Goal: Task Accomplishment & Management: Use online tool/utility

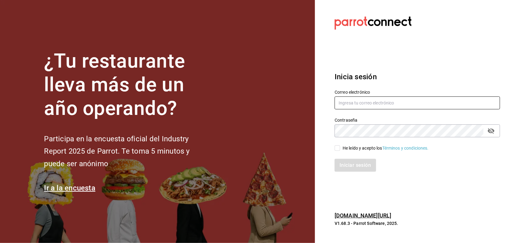
type input "irving.valles@grupocosteno.com"
click at [335, 148] on input "He leído y acepto los Términos y condiciones." at bounding box center [337, 148] width 6 height 6
checkbox input "true"
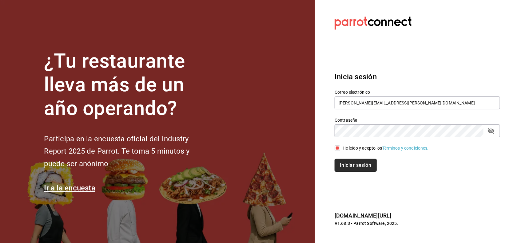
click at [357, 170] on button "Iniciar sesión" at bounding box center [355, 165] width 42 height 13
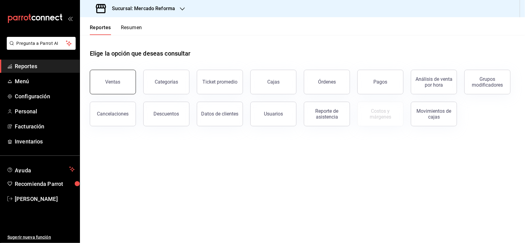
click at [119, 81] on div "Ventas" at bounding box center [112, 82] width 15 height 6
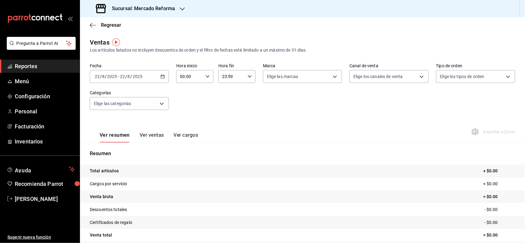
click at [164, 77] on div "[DATE] [DATE] - [DATE] [DATE]" at bounding box center [129, 76] width 79 height 13
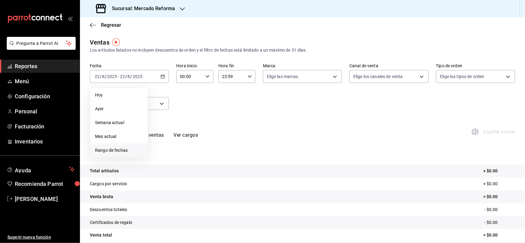
click at [118, 148] on span "Rango de fechas" at bounding box center [119, 150] width 48 height 6
click at [192, 160] on button "21" at bounding box center [193, 157] width 11 height 11
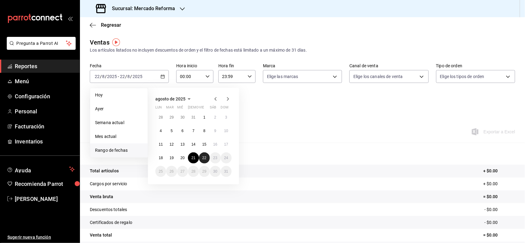
click at [204, 160] on button "22" at bounding box center [204, 157] width 11 height 11
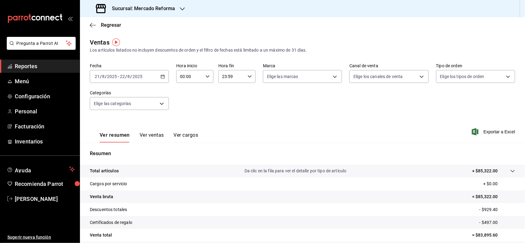
click at [197, 72] on input "00:00" at bounding box center [189, 76] width 27 height 12
click at [183, 123] on span "02" at bounding box center [184, 121] width 9 height 5
type input "02:00"
click at [175, 7] on div at bounding box center [262, 121] width 525 height 243
click at [177, 6] on div "Sucursal: Mercado Reforma" at bounding box center [136, 8] width 102 height 17
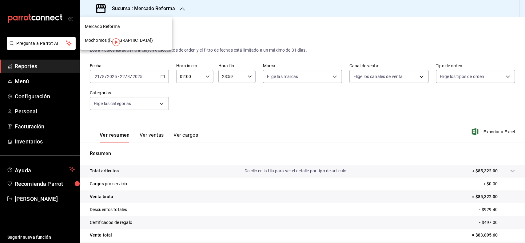
click at [131, 42] on span "Mochomos ([GEOGRAPHIC_DATA])" at bounding box center [119, 40] width 68 height 6
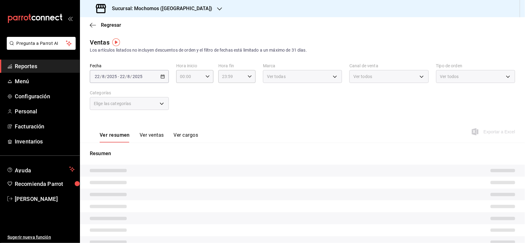
type input "02:00"
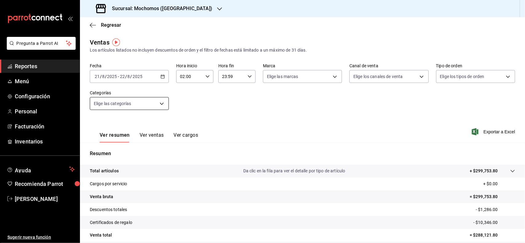
click at [164, 108] on body "Pregunta a Parrot AI Reportes Menú Configuración Personal Facturación Inventari…" at bounding box center [262, 121] width 525 height 243
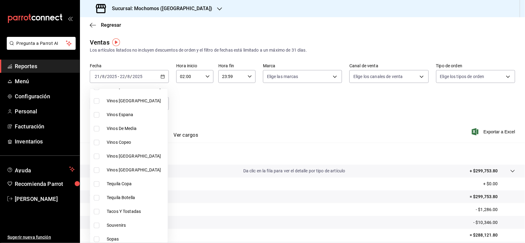
scroll to position [154, 0]
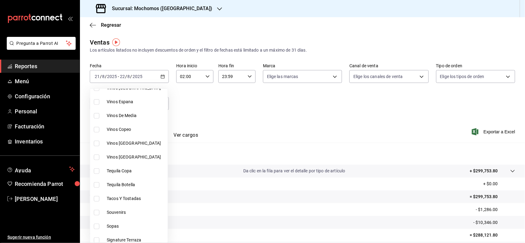
click at [141, 196] on span "Tacos Y Tostadas" at bounding box center [136, 199] width 58 height 6
type input "07b7658b-1879-4ab7-8a6b-aa976ead5be5"
checkbox input "true"
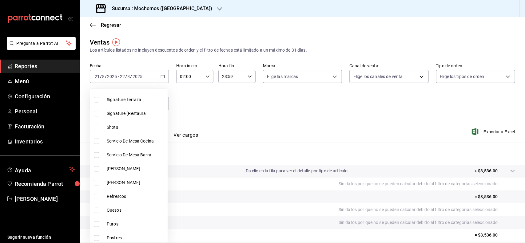
scroll to position [307, 0]
click at [128, 194] on span "Quesos" at bounding box center [136, 197] width 58 height 6
type input "07b7658b-1879-4ab7-8a6b-aa976ead5be5,11976785-86d8-41ba-9aa7-4084a17ce549"
checkbox input "true"
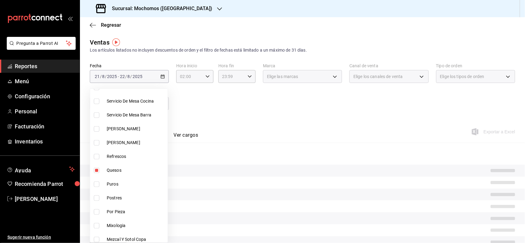
scroll to position [346, 0]
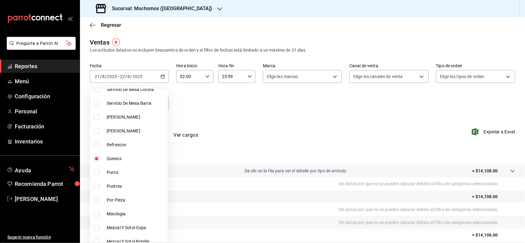
click at [129, 191] on li "Postres" at bounding box center [128, 187] width 77 height 14
type input "07b7658b-1879-4ab7-8a6b-aa976ead5be5,11976785-86d8-41ba-9aa7-4084a17ce549,60512…"
checkbox input "true"
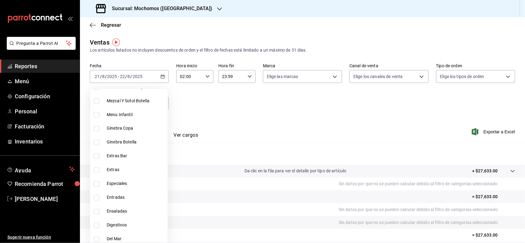
scroll to position [500, 0]
click at [128, 170] on span "Especiales" at bounding box center [136, 171] width 58 height 6
type input "07b7658b-1879-4ab7-8a6b-aa976ead5be5,11976785-86d8-41ba-9aa7-4084a17ce549,60512…"
checkbox input "true"
click at [129, 183] on span "Entradas" at bounding box center [136, 185] width 58 height 6
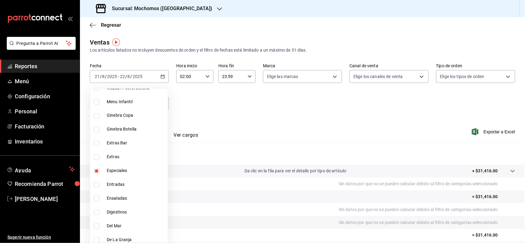
type input "07b7658b-1879-4ab7-8a6b-aa976ead5be5,11976785-86d8-41ba-9aa7-4084a17ce549,60512…"
checkbox input "true"
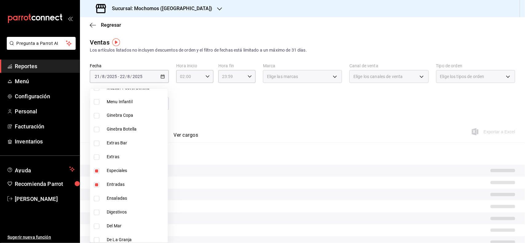
click at [130, 199] on span "Ensaladas" at bounding box center [136, 199] width 58 height 6
type input "07b7658b-1879-4ab7-8a6b-aa976ead5be5,11976785-86d8-41ba-9aa7-4084a17ce549,60512…"
checkbox input "true"
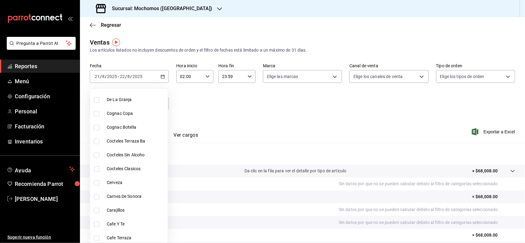
scroll to position [653, 0]
click at [134, 180] on span "Carnes De Sonora" at bounding box center [136, 183] width 58 height 6
type input "07b7658b-1879-4ab7-8a6b-aa976ead5be5,11976785-86d8-41ba-9aa7-4084a17ce549,60512…"
checkbox input "true"
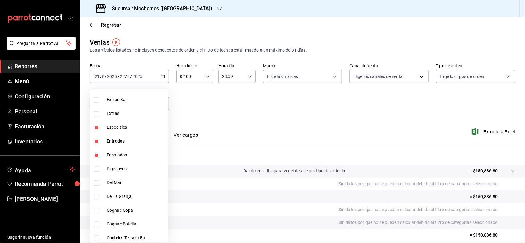
click at [432, 120] on div at bounding box center [262, 121] width 525 height 243
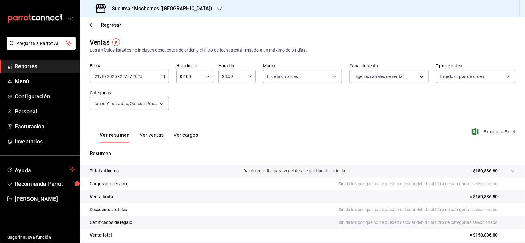
click at [494, 130] on span "Exportar a Excel" at bounding box center [494, 131] width 42 height 7
click at [114, 25] on span "Regresar" at bounding box center [111, 25] width 20 height 6
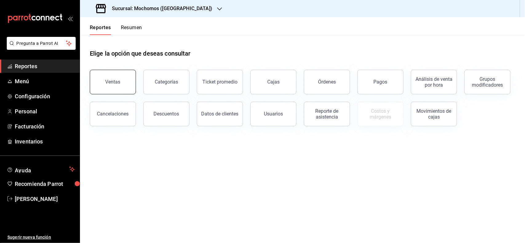
click at [105, 75] on button "Ventas" at bounding box center [113, 82] width 46 height 25
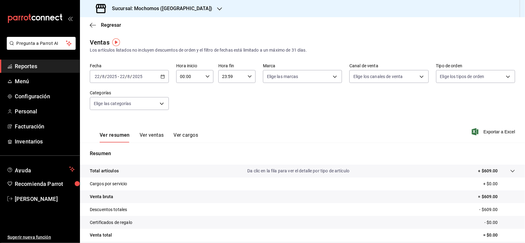
click at [159, 75] on div "[DATE] [DATE] - [DATE] [DATE]" at bounding box center [129, 76] width 79 height 13
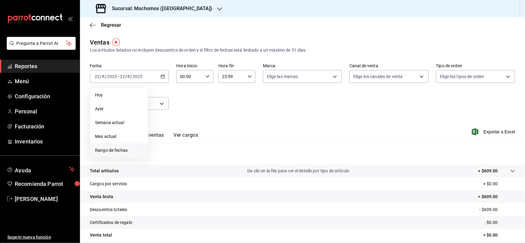
click at [117, 151] on span "Rango de fechas" at bounding box center [119, 150] width 48 height 6
click at [188, 159] on button "21" at bounding box center [193, 157] width 11 height 11
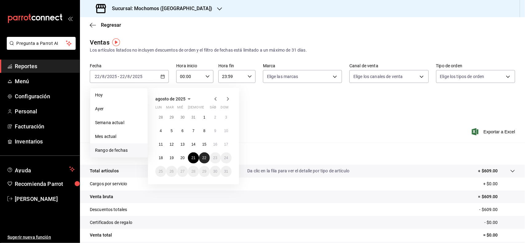
click at [202, 159] on button "22" at bounding box center [204, 157] width 11 height 11
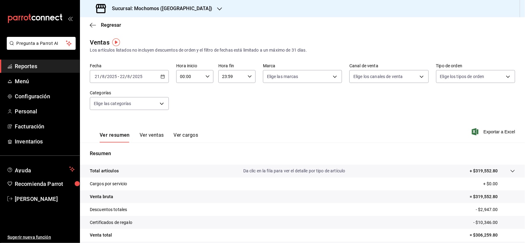
click at [205, 76] on icon "button" at bounding box center [207, 76] width 4 height 4
click at [188, 123] on button "02" at bounding box center [184, 122] width 16 height 12
type input "02:00"
click at [488, 131] on div at bounding box center [262, 121] width 525 height 243
click at [490, 131] on span "Exportar a Excel" at bounding box center [494, 131] width 42 height 7
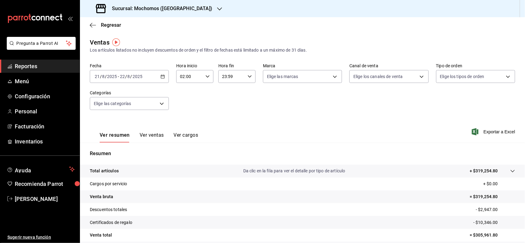
click at [99, 41] on div "Ventas" at bounding box center [100, 42] width 20 height 9
click at [105, 25] on span "Regresar" at bounding box center [111, 25] width 20 height 6
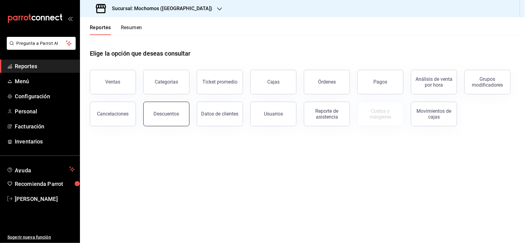
click at [173, 108] on button "Descuentos" at bounding box center [166, 114] width 46 height 25
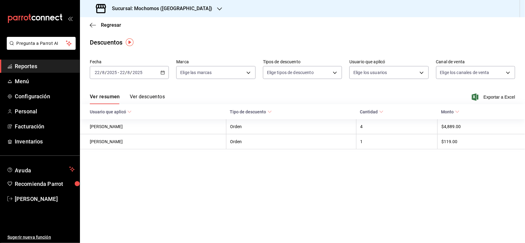
click at [163, 76] on div "[DATE] [DATE] - [DATE] [DATE]" at bounding box center [129, 72] width 79 height 13
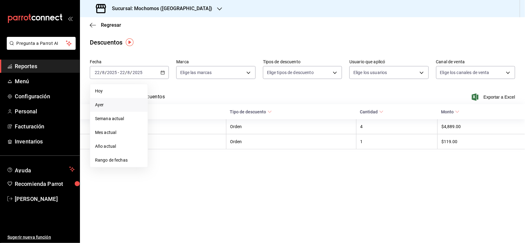
click at [108, 104] on span "Ayer" at bounding box center [119, 105] width 48 height 6
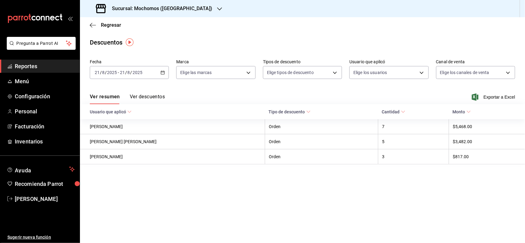
click at [159, 73] on div "[DATE] [DATE] - [DATE] [DATE]" at bounding box center [129, 72] width 79 height 13
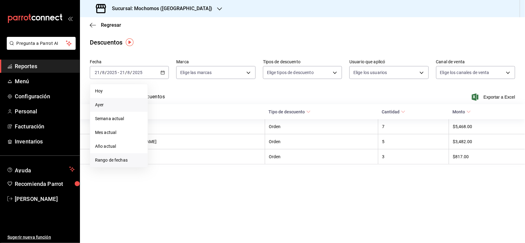
click at [118, 159] on span "Rango de fechas" at bounding box center [119, 160] width 48 height 6
click at [191, 152] on button "21" at bounding box center [193, 153] width 11 height 11
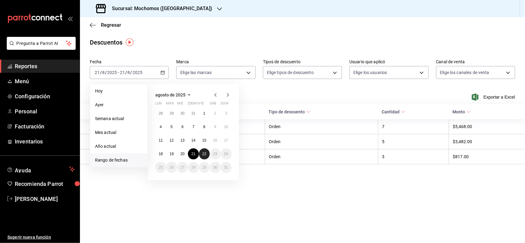
click at [202, 154] on button "22" at bounding box center [204, 153] width 11 height 11
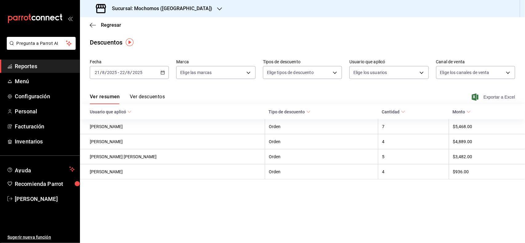
click at [493, 99] on span "Exportar a Excel" at bounding box center [494, 96] width 42 height 7
click at [42, 61] on link "Reportes" at bounding box center [40, 66] width 80 height 13
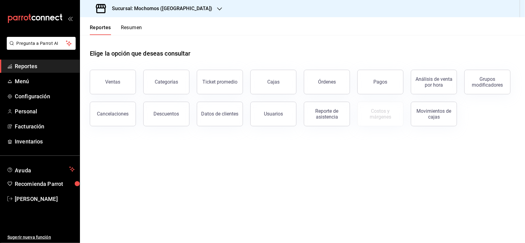
drag, startPoint x: 373, startPoint y: 79, endPoint x: 368, endPoint y: 84, distance: 6.7
click at [372, 80] on button "Pagos" at bounding box center [380, 82] width 46 height 25
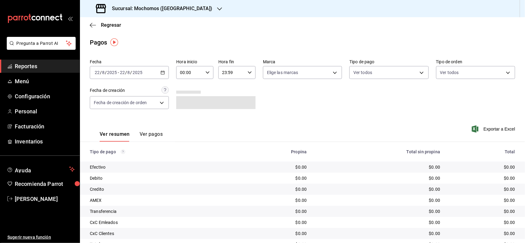
click at [154, 70] on div "[DATE] [DATE] - [DATE] [DATE]" at bounding box center [129, 72] width 79 height 13
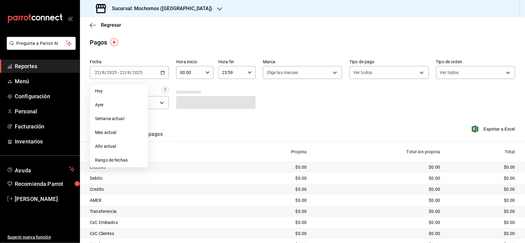
click at [116, 160] on span "Rango de fechas" at bounding box center [119, 160] width 48 height 6
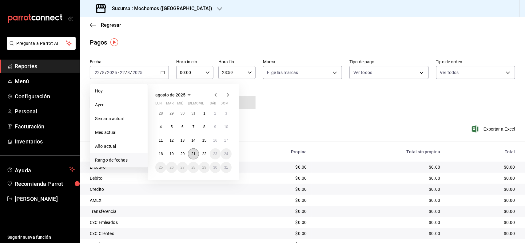
click at [191, 154] on abbr "21" at bounding box center [193, 154] width 4 height 4
click at [202, 155] on abbr "22" at bounding box center [204, 154] width 4 height 4
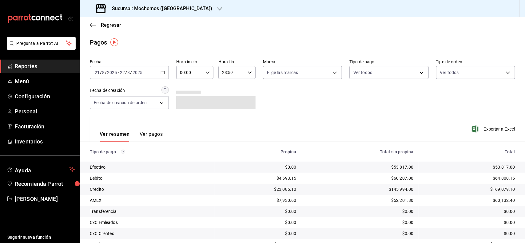
click at [206, 74] on icon "button" at bounding box center [207, 72] width 4 height 4
click at [184, 97] on span "06" at bounding box center [184, 99] width 9 height 5
type input "06:00"
click at [276, 102] on div at bounding box center [262, 121] width 525 height 243
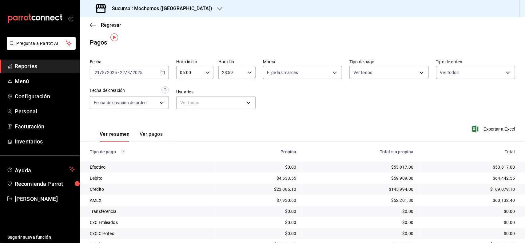
scroll to position [17, 0]
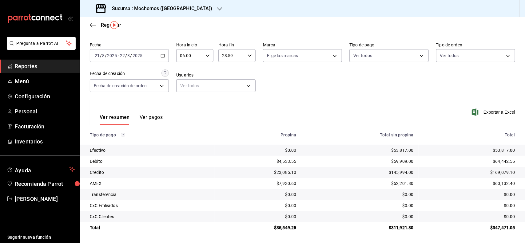
click at [37, 62] on span "Reportes" at bounding box center [45, 66] width 60 height 8
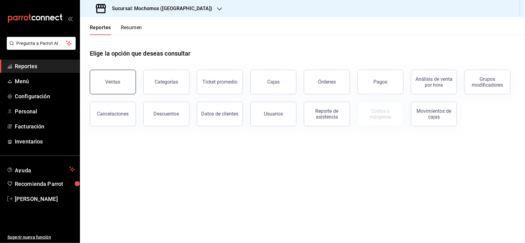
click at [105, 74] on button "Ventas" at bounding box center [113, 82] width 46 height 25
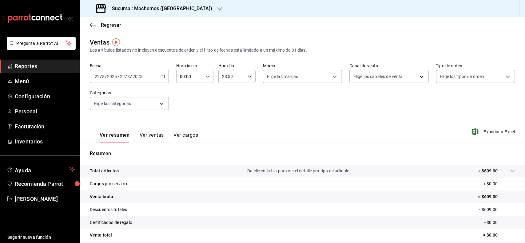
click at [157, 81] on div "[DATE] [DATE] - [DATE] [DATE]" at bounding box center [129, 76] width 79 height 13
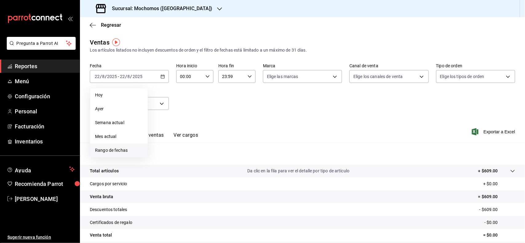
click at [130, 145] on li "Rango de fechas" at bounding box center [118, 151] width 57 height 14
click at [198, 157] on button "21" at bounding box center [193, 157] width 11 height 11
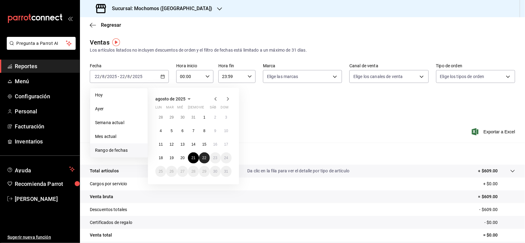
click at [206, 157] on abbr "22" at bounding box center [204, 158] width 4 height 4
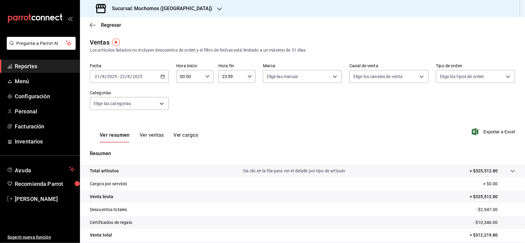
click at [202, 77] on div "00:00 Hora inicio" at bounding box center [194, 76] width 37 height 13
click at [182, 98] on button "06" at bounding box center [184, 104] width 16 height 12
type input "06:00"
click at [266, 102] on div at bounding box center [262, 121] width 525 height 243
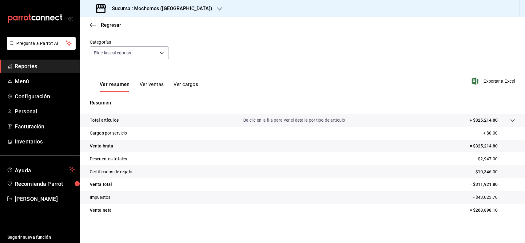
scroll to position [51, 0]
click at [39, 68] on span "Reportes" at bounding box center [45, 66] width 60 height 8
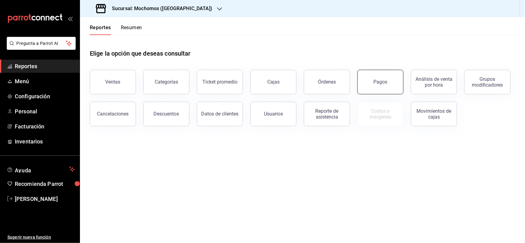
click at [395, 77] on button "Pagos" at bounding box center [380, 82] width 46 height 25
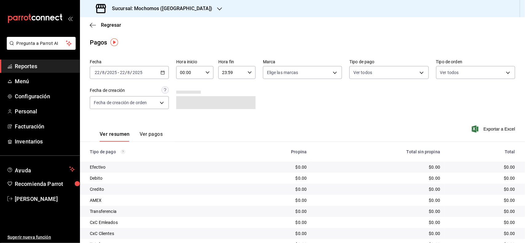
click at [159, 70] on div "[DATE] [DATE] - [DATE] [DATE]" at bounding box center [129, 72] width 79 height 13
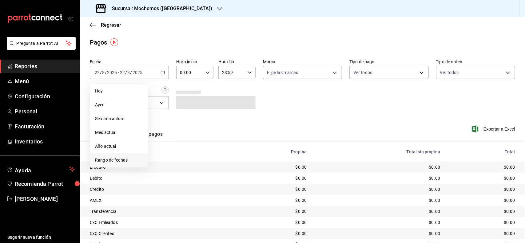
click at [122, 159] on span "Rango de fechas" at bounding box center [119, 160] width 48 height 6
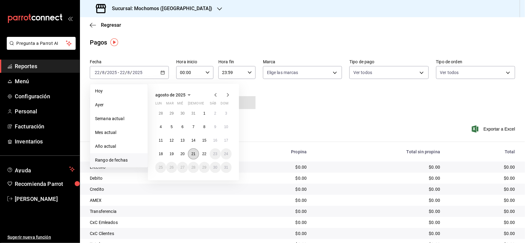
drag, startPoint x: 192, startPoint y: 148, endPoint x: 197, endPoint y: 154, distance: 7.6
click at [195, 150] on button "21" at bounding box center [193, 153] width 11 height 11
click at [201, 155] on button "22" at bounding box center [204, 153] width 11 height 11
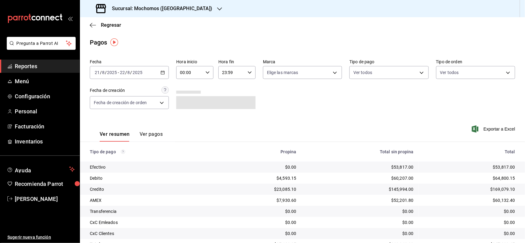
click at [206, 75] on div "00:00 Hora inicio" at bounding box center [194, 72] width 37 height 13
click at [185, 101] on button "06" at bounding box center [184, 100] width 16 height 12
drag, startPoint x: 522, startPoint y: 148, endPoint x: 525, endPoint y: 194, distance: 46.2
click at [525, 194] on div at bounding box center [262, 121] width 525 height 243
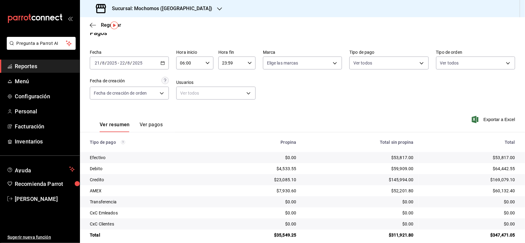
scroll to position [17, 0]
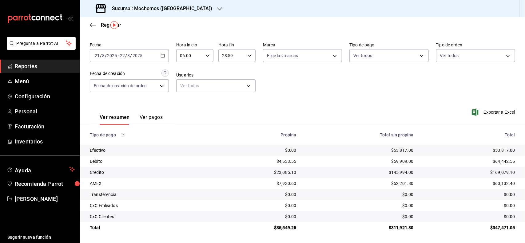
click at [155, 58] on div "[DATE] [DATE] - [DATE] [DATE]" at bounding box center [129, 55] width 79 height 13
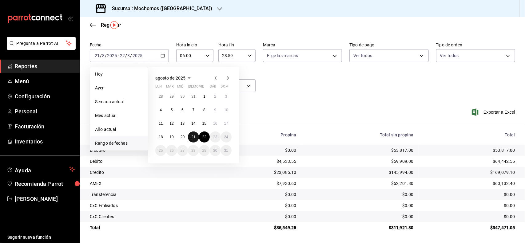
click at [192, 136] on abbr "21" at bounding box center [193, 137] width 4 height 4
click at [202, 136] on abbr "22" at bounding box center [204, 137] width 4 height 4
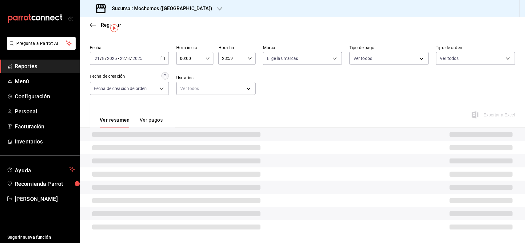
click at [275, 101] on div "Fecha [DATE] [DATE] - [DATE] [DATE] Hora inicio 00:00 Hora inicio Hora fin 23:5…" at bounding box center [302, 138] width 445 height 191
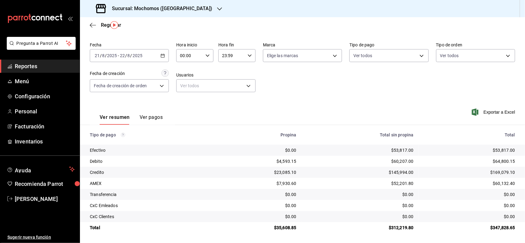
click at [203, 57] on div "00:00 Hora inicio" at bounding box center [194, 55] width 37 height 13
click at [190, 77] on button "06" at bounding box center [184, 82] width 16 height 12
type input "06:00"
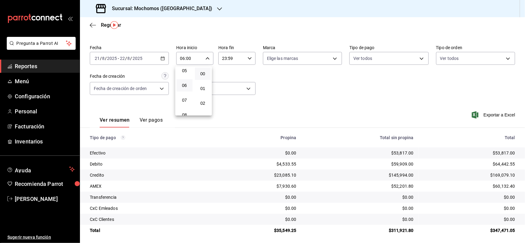
scroll to position [17, 0]
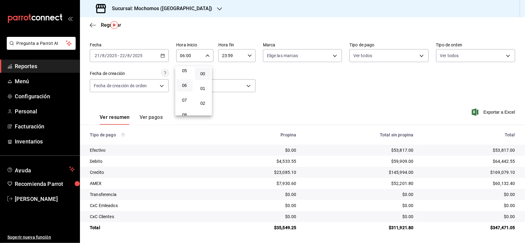
click at [366, 83] on div at bounding box center [262, 121] width 525 height 243
